Goal: Information Seeking & Learning: Learn about a topic

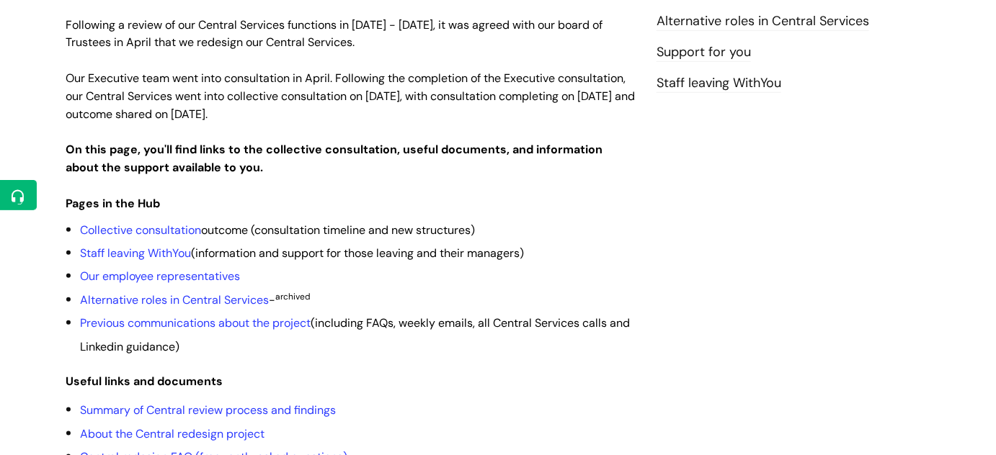
scroll to position [300, 0]
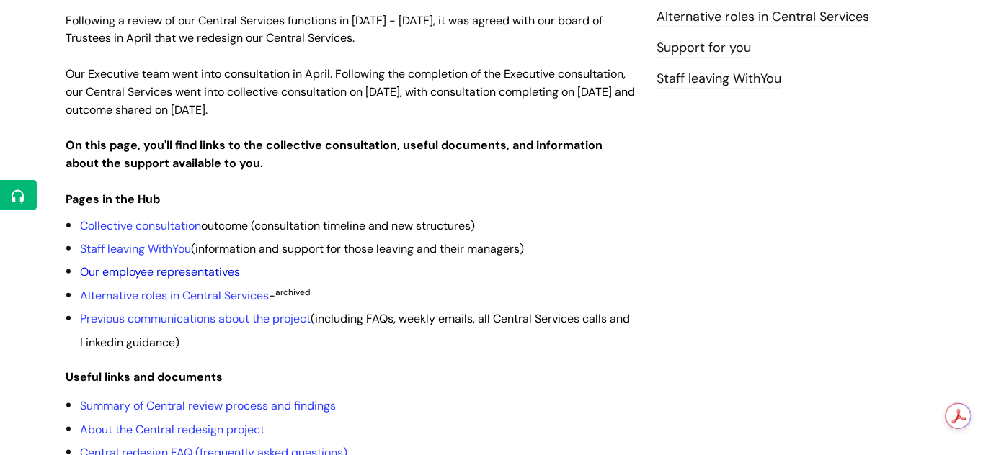
click at [170, 264] on link "Our employee representatives" at bounding box center [160, 271] width 160 height 15
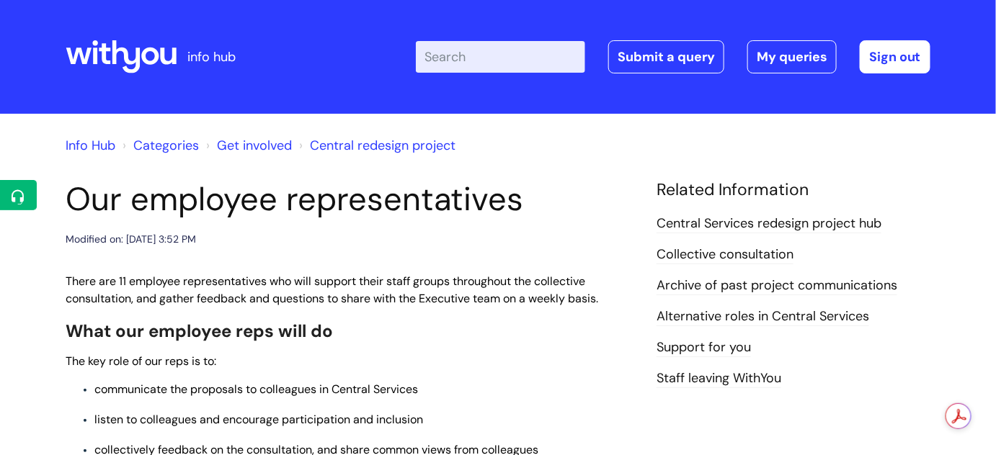
click at [390, 146] on link "Central redesign project" at bounding box center [383, 145] width 146 height 17
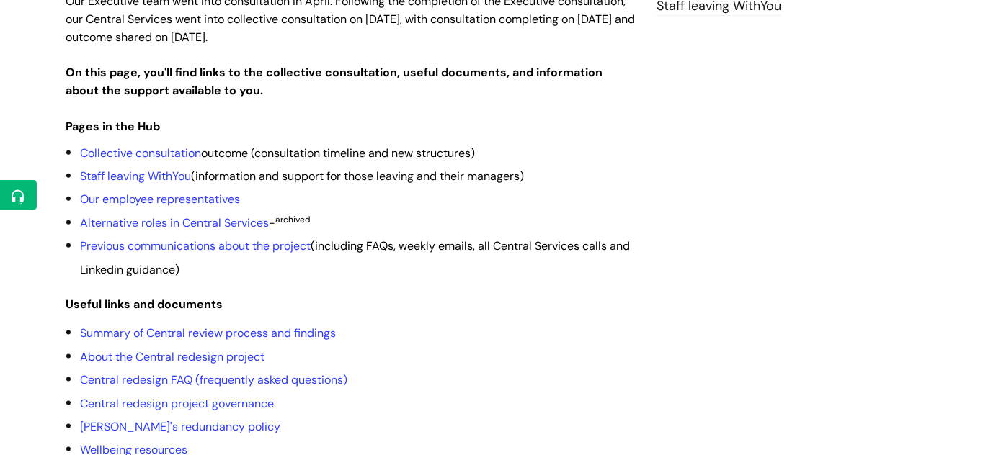
scroll to position [374, 0]
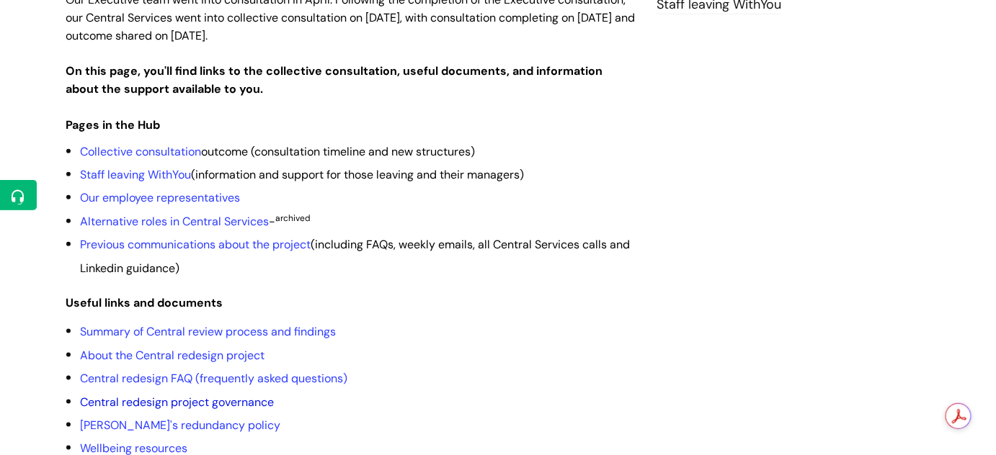
click at [205, 395] on link "Central redesign project governance" at bounding box center [177, 402] width 194 height 15
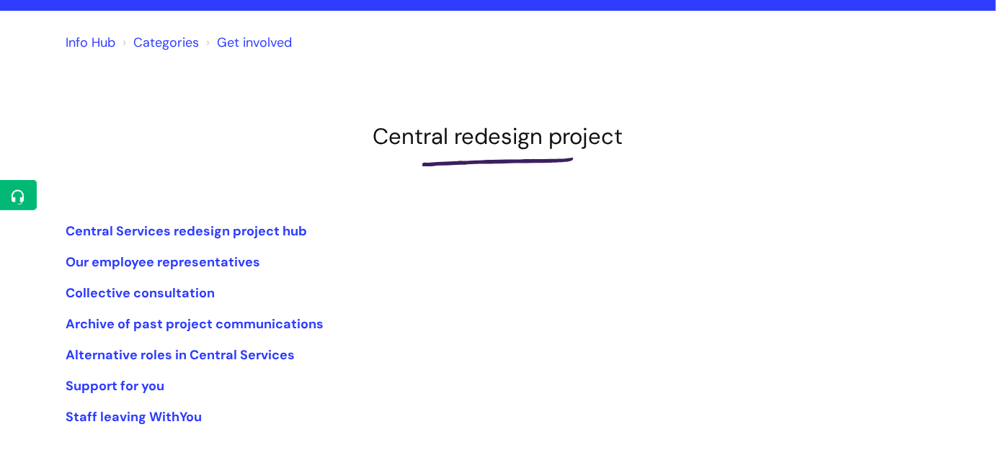
scroll to position [95, 0]
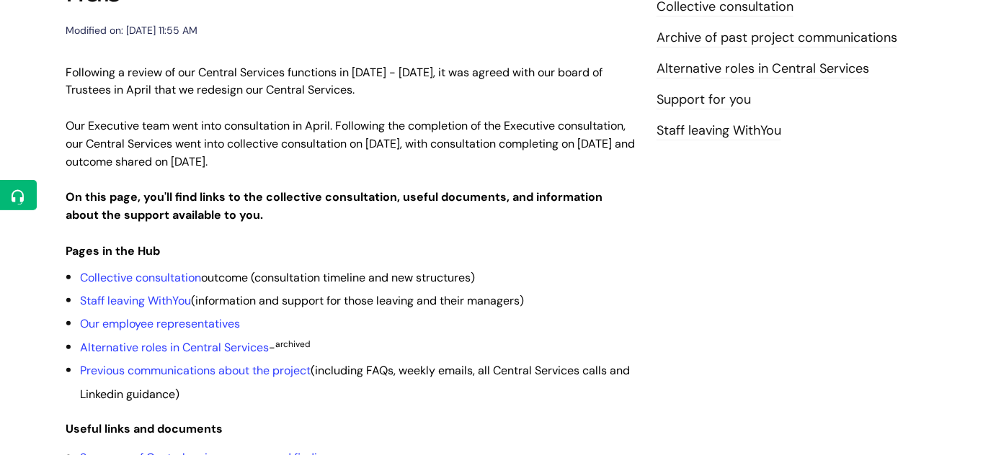
scroll to position [254, 0]
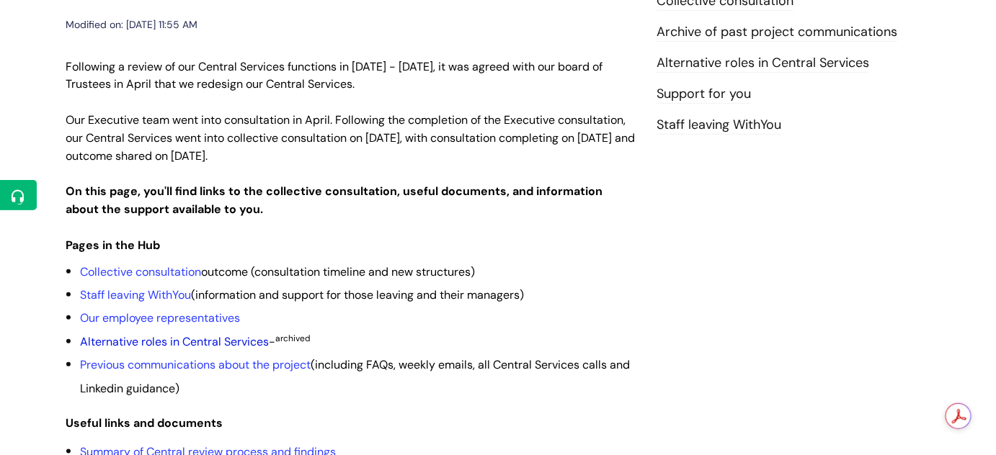
click at [213, 334] on link "Alternative roles in Central Services" at bounding box center [174, 341] width 189 height 15
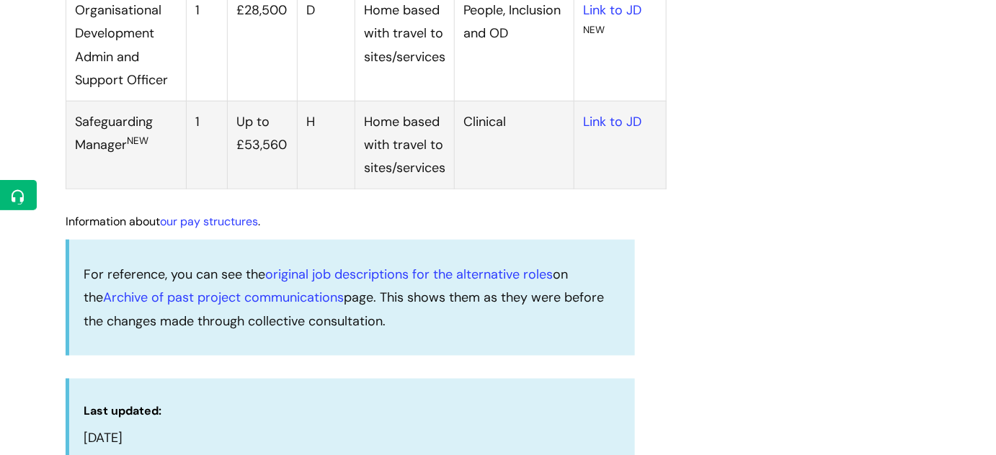
scroll to position [2290, 0]
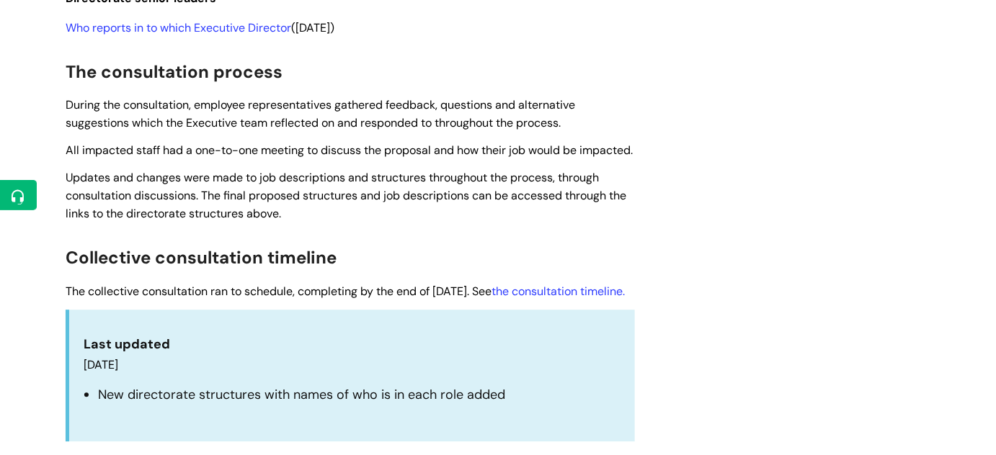
scroll to position [1114, 0]
